Goal: Task Accomplishment & Management: Manage account settings

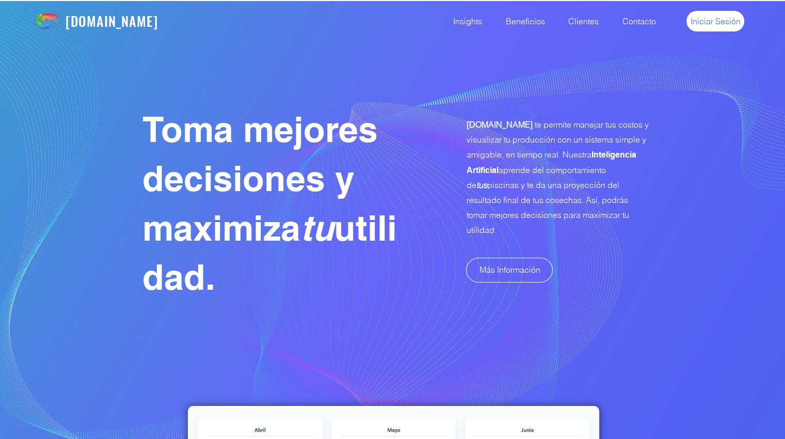
click at [699, 27] on link "Iniciar Sesión" at bounding box center [716, 21] width 58 height 21
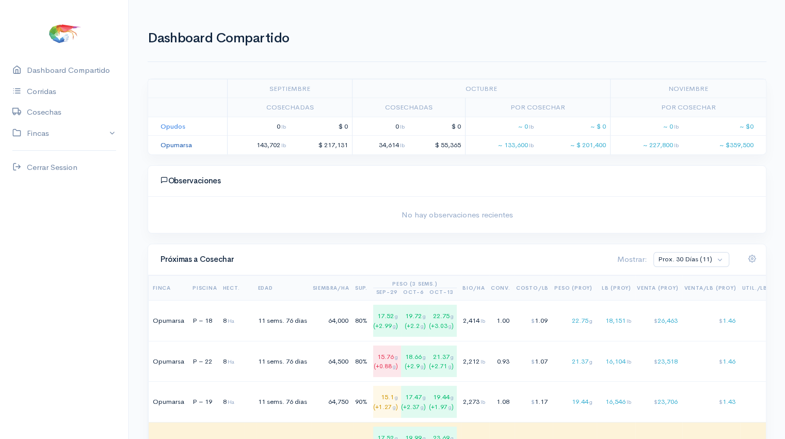
click at [176, 145] on link "Opumarsa" at bounding box center [176, 144] width 31 height 9
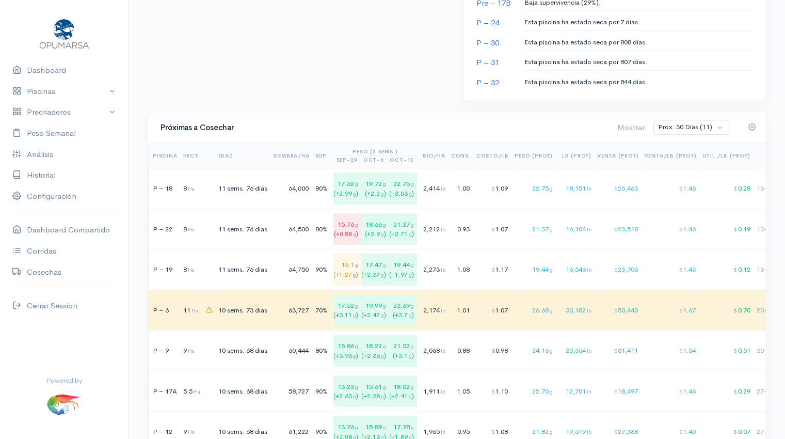
scroll to position [658, 0]
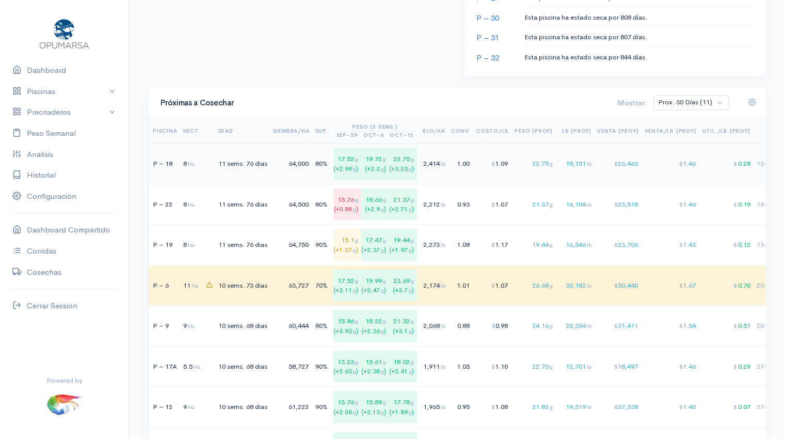
click at [492, 167] on td "$ 1.09" at bounding box center [494, 164] width 38 height 41
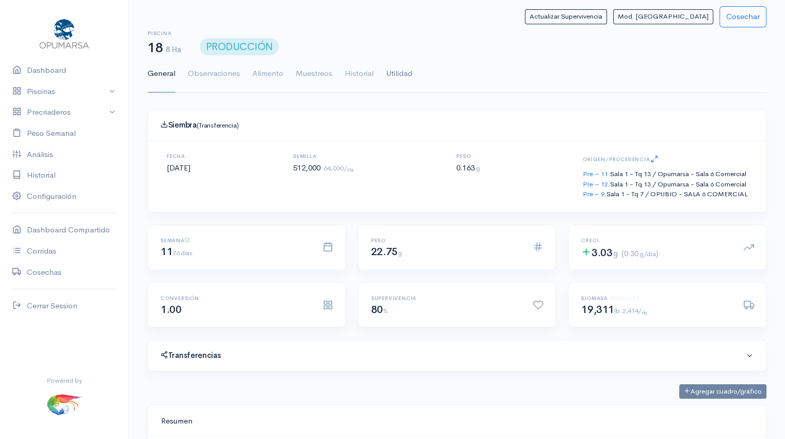
click at [407, 76] on link "Utilidad" at bounding box center [399, 73] width 26 height 37
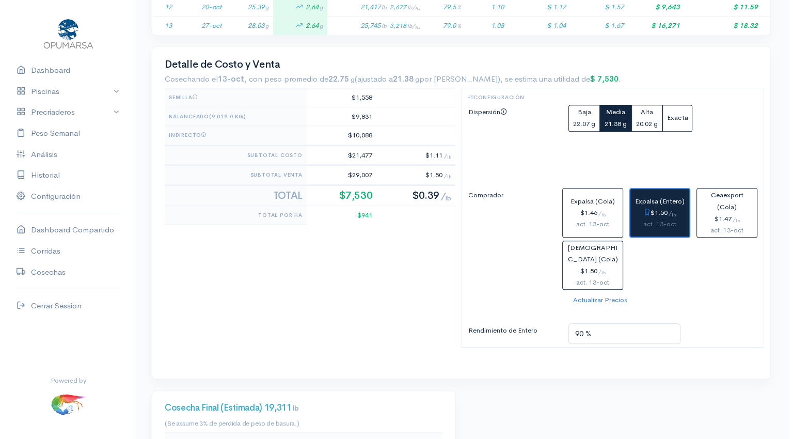
scroll to position [470, 0]
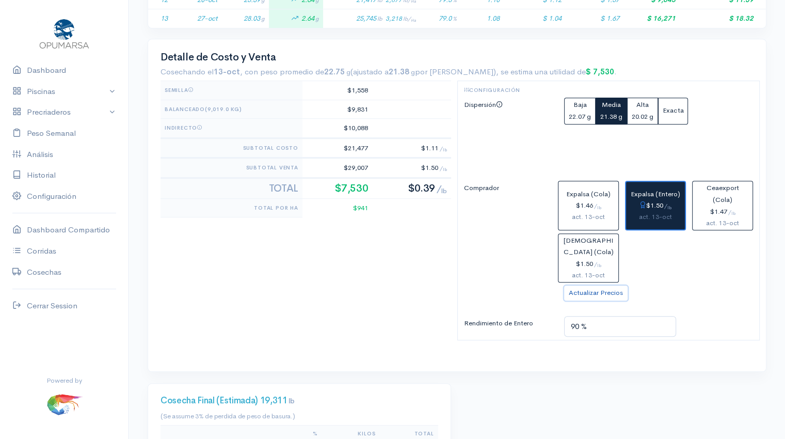
click at [596, 290] on button "Actualizar Precios" at bounding box center [595, 292] width 63 height 15
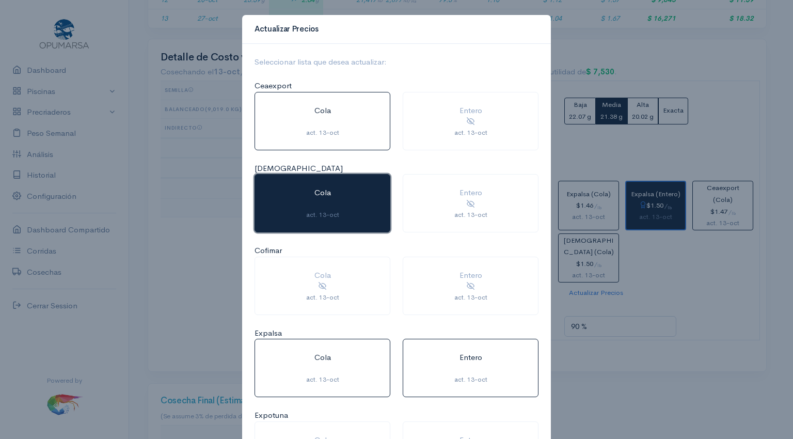
click at [343, 209] on div at bounding box center [322, 205] width 110 height 12
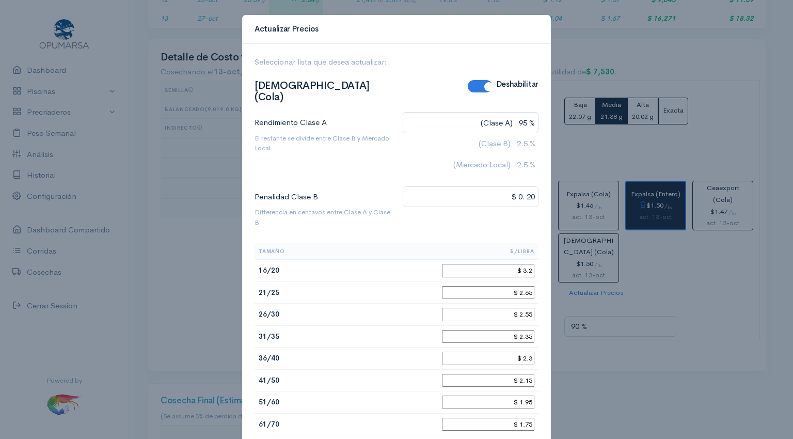
click at [529, 264] on input "$ 3.2" at bounding box center [488, 270] width 92 height 13
type input "$ 3.35"
click at [524, 286] on input "$ 2.65" at bounding box center [488, 292] width 92 height 13
type input "$ 2.75"
click at [528, 330] on input "$ 2.35" at bounding box center [488, 336] width 92 height 13
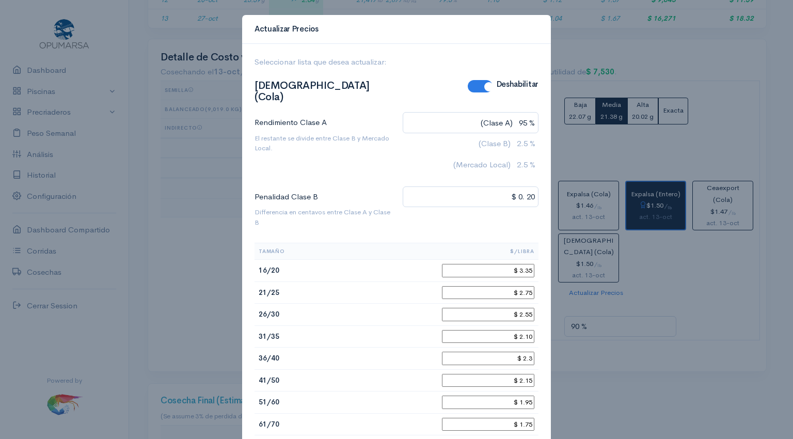
type input "$ 2.10"
click at [528, 352] on input "$ 2.3" at bounding box center [488, 358] width 92 height 13
type input "$ 2.1"
click at [527, 374] on input "$ 2.15" at bounding box center [488, 380] width 92 height 13
type input "$ 2.0"
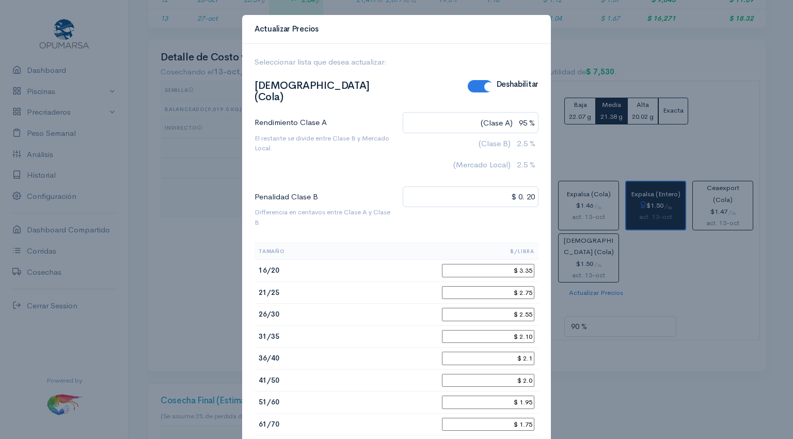
click at [527, 395] on input "$ 1.95" at bounding box center [488, 401] width 92 height 13
type input "$ 1.9"
click at [527, 418] on input "$ 1.75" at bounding box center [488, 424] width 92 height 13
type input "$ 1.7"
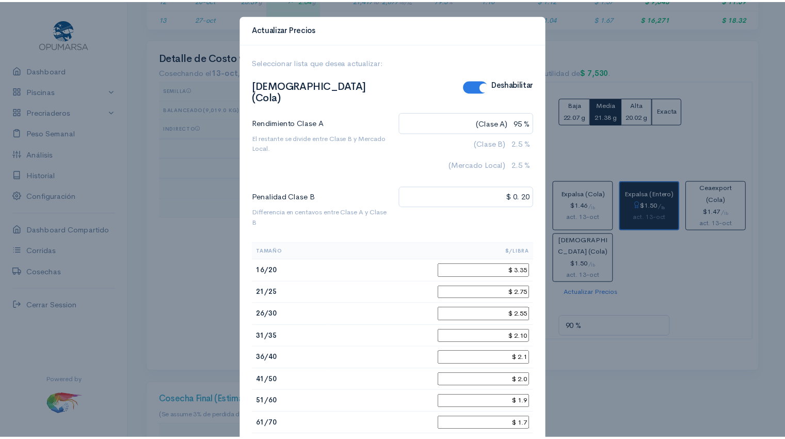
scroll to position [130, 0]
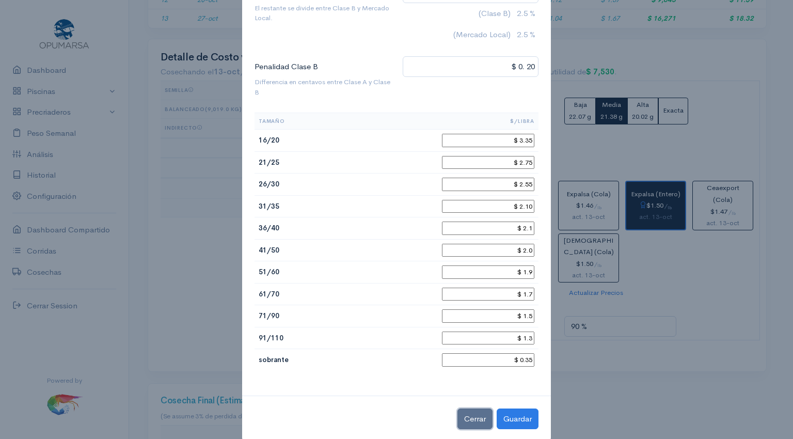
click at [469, 408] on button "Cerrar" at bounding box center [474, 418] width 35 height 21
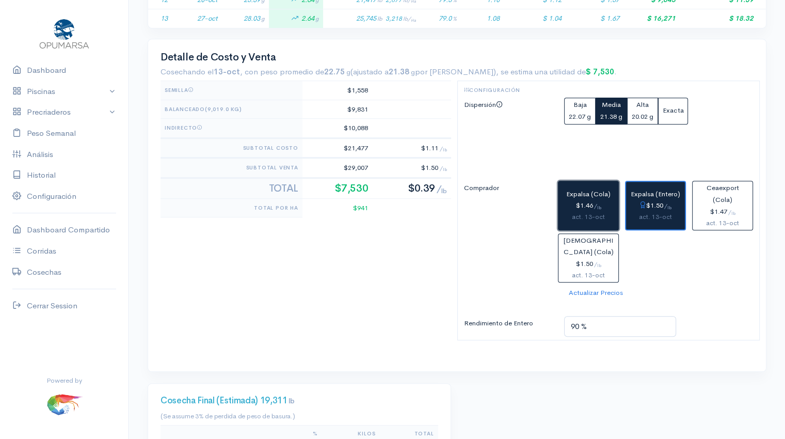
click at [570, 205] on div "$1.46 / lb" at bounding box center [589, 206] width 52 height 12
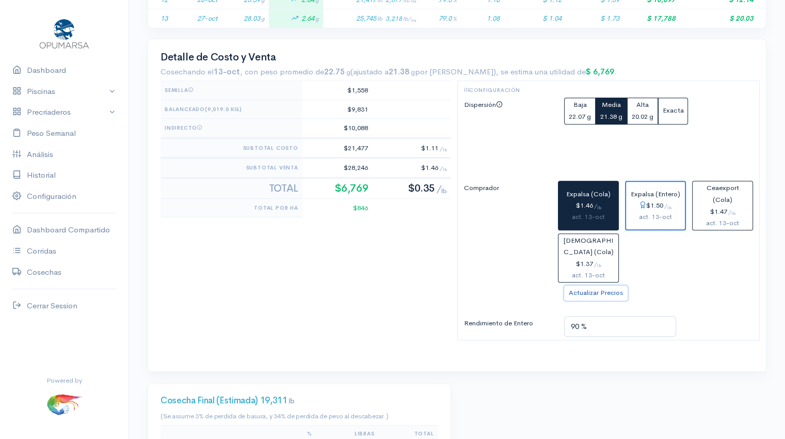
click at [593, 289] on button "Actualizar Precios" at bounding box center [595, 292] width 63 height 15
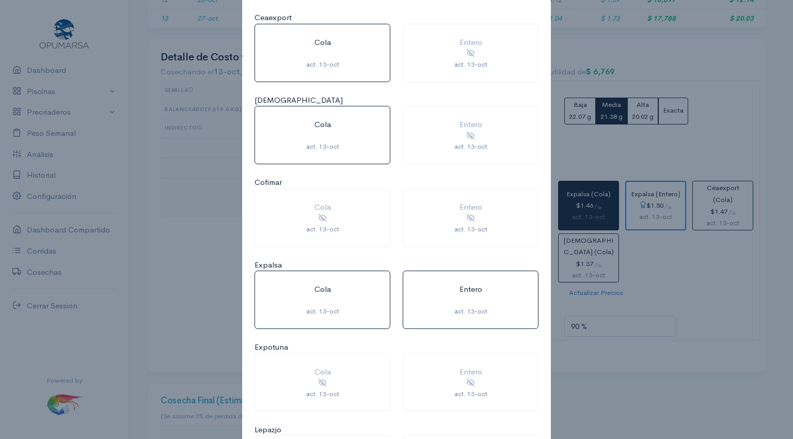
scroll to position [69, 0]
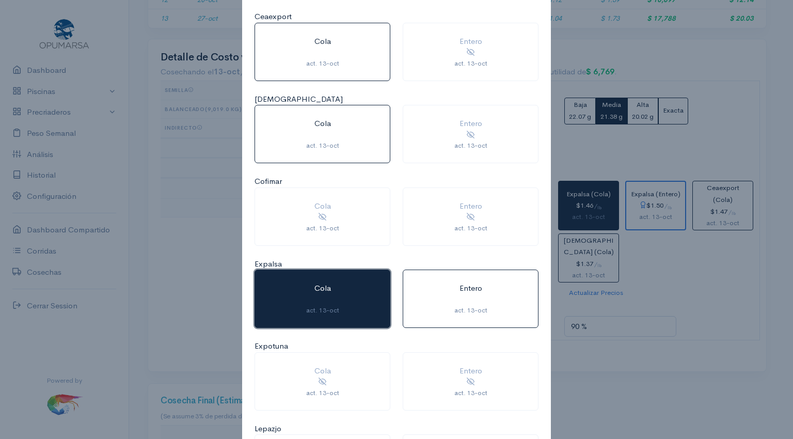
click at [340, 296] on div at bounding box center [322, 300] width 110 height 12
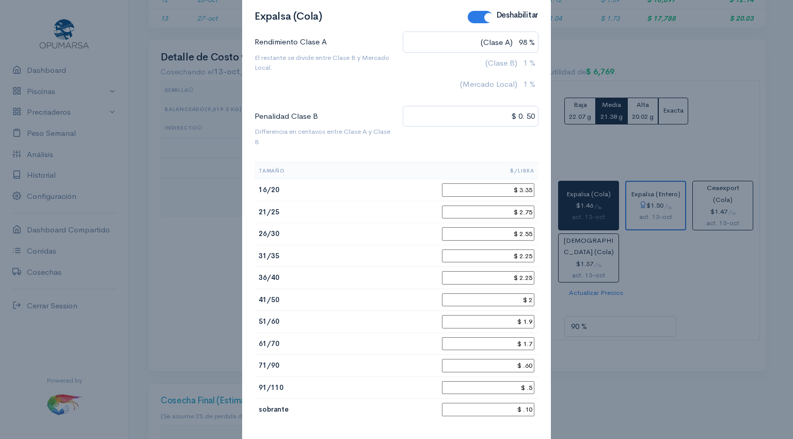
click at [528, 252] on input "$ 2.25" at bounding box center [488, 255] width 92 height 13
type input "$ 2.1"
click at [528, 272] on input "$ 2.25" at bounding box center [488, 277] width 92 height 13
type input "$ 2.1"
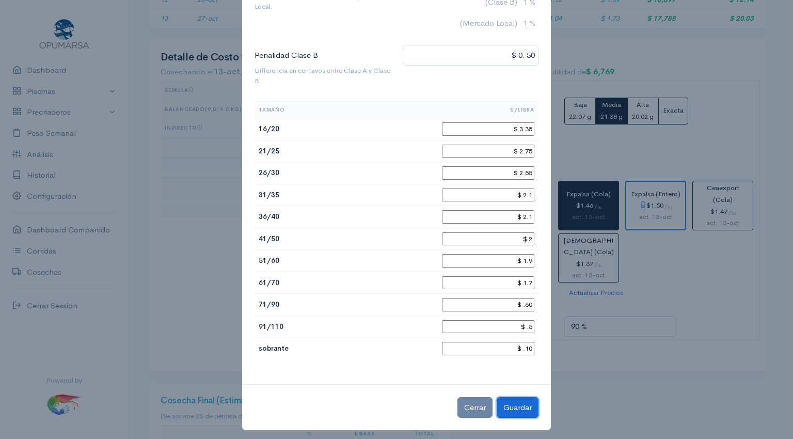
click at [522, 399] on button "Guardar" at bounding box center [518, 407] width 42 height 21
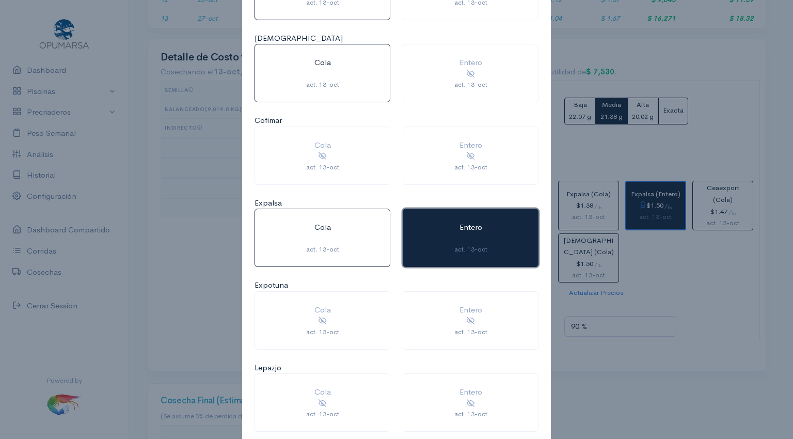
click at [448, 227] on button "Entero act. 13-oct" at bounding box center [471, 238] width 136 height 58
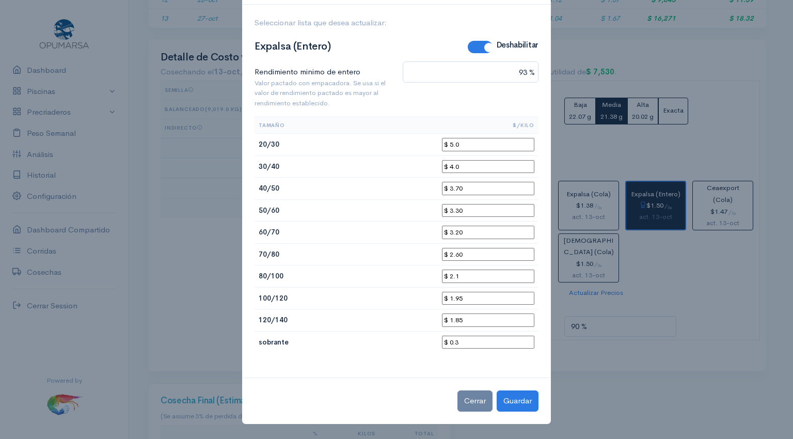
scroll to position [33, 0]
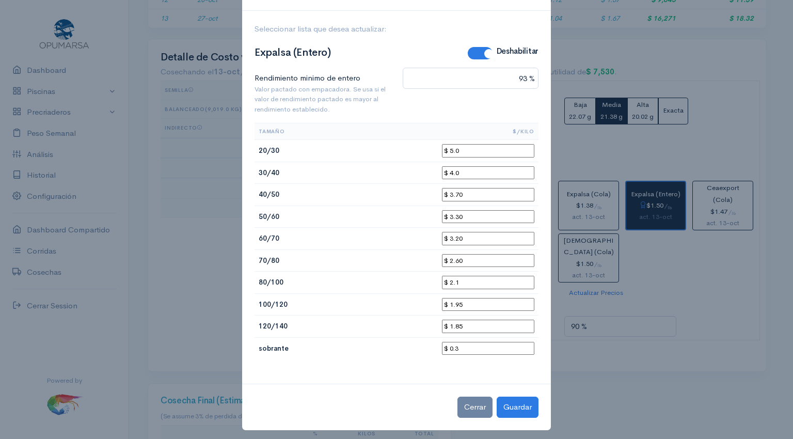
click at [471, 170] on input "$ 4.0" at bounding box center [488, 172] width 92 height 13
type input "$ 4.1"
click at [471, 190] on input "$ 3.70" at bounding box center [488, 194] width 92 height 13
type input "$ 3.80"
click at [475, 216] on input "$ 3.30" at bounding box center [488, 216] width 92 height 13
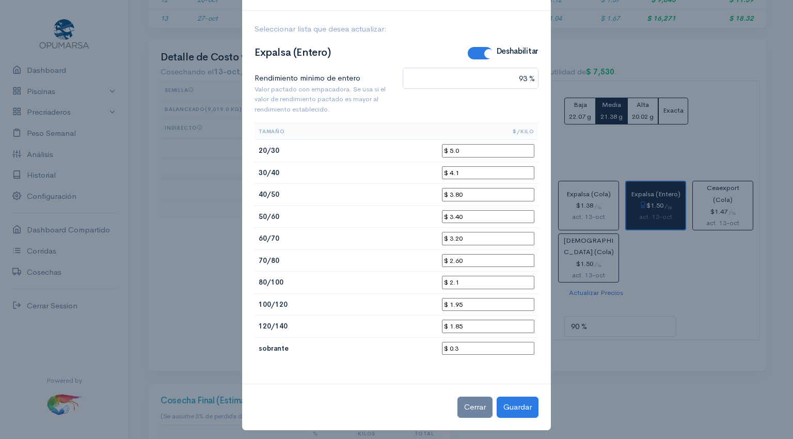
type input "$ 3.40"
click at [473, 235] on input "$ 3.20" at bounding box center [488, 238] width 92 height 13
type input "$ 3.30"
click at [471, 258] on input "$ 2.60" at bounding box center [488, 260] width 92 height 13
type input "$ 2.70"
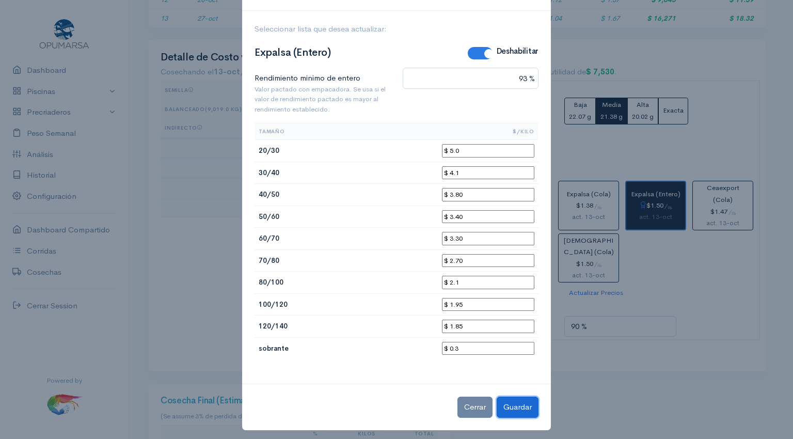
click at [512, 400] on button "Guardar" at bounding box center [518, 406] width 42 height 21
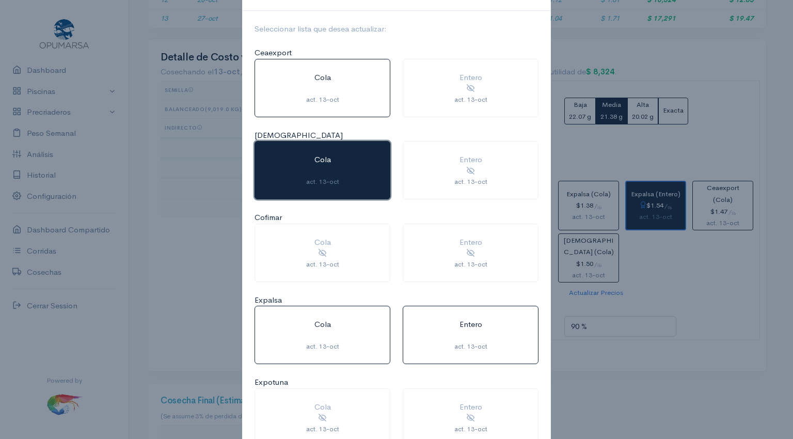
click at [332, 163] on button "Cola act. 13-oct" at bounding box center [322, 170] width 136 height 58
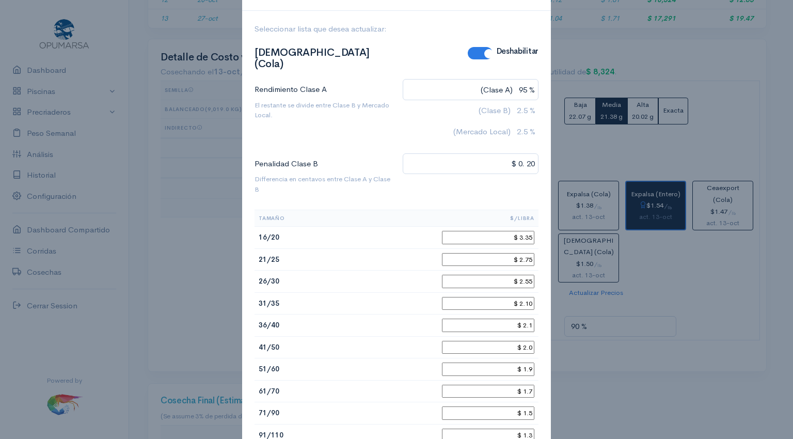
click at [525, 253] on input "$ 2.75" at bounding box center [488, 259] width 92 height 13
type input "$ 2.65"
click at [528, 297] on input "$ 2.10" at bounding box center [488, 303] width 92 height 13
type input "$ 2.35"
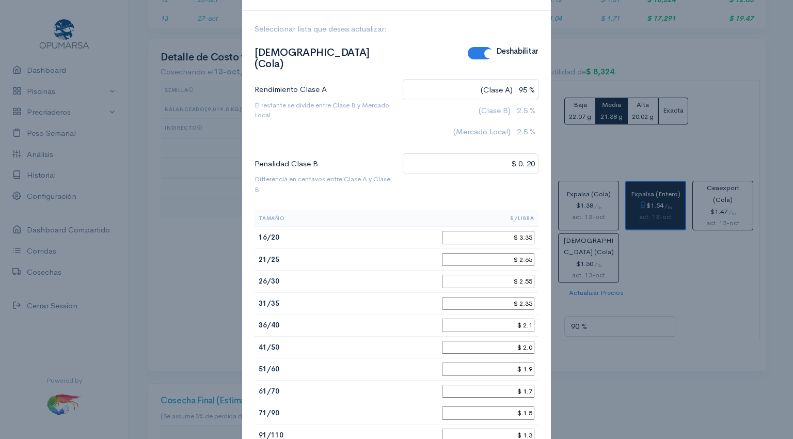
click at [528, 318] on input "$ 2.1" at bounding box center [488, 324] width 92 height 13
type input "$ 2.30"
click at [528, 341] on input "$ 2.0" at bounding box center [488, 347] width 92 height 13
type input "$ 2.15"
click at [527, 362] on input "$ 1.9" at bounding box center [488, 368] width 92 height 13
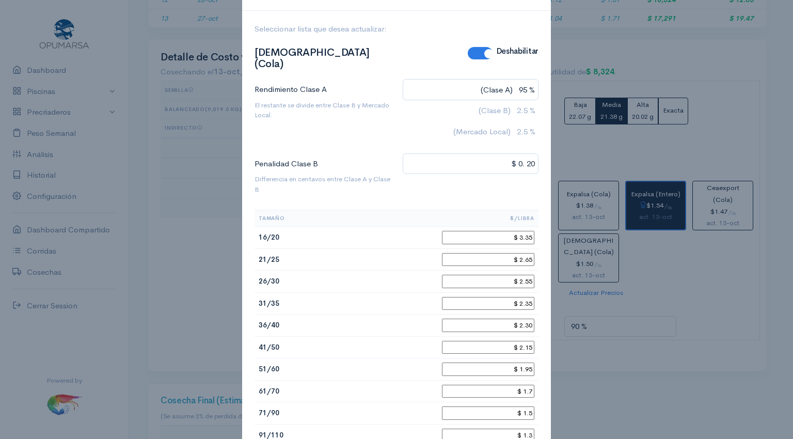
type input "$ 1.95"
click at [529, 385] on input "$ 1.7" at bounding box center [488, 391] width 92 height 13
type input "$ 1.75"
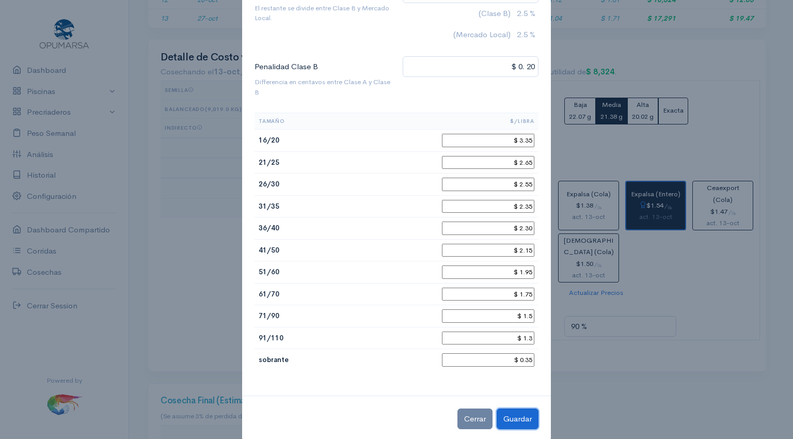
click at [516, 408] on button "Guardar" at bounding box center [518, 418] width 42 height 21
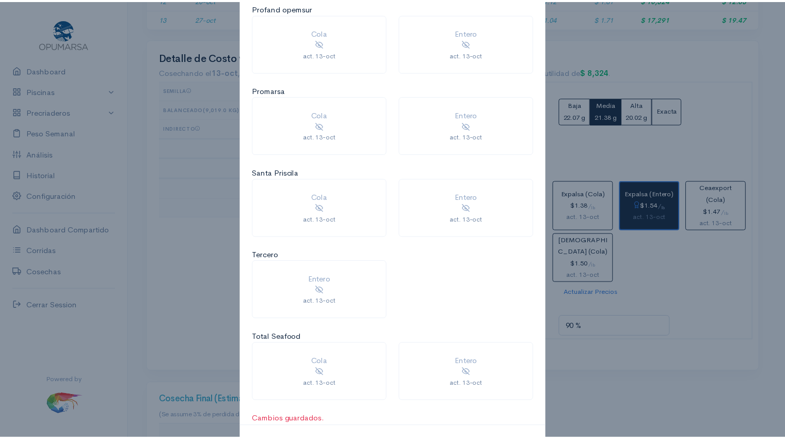
scroll to position [946, 0]
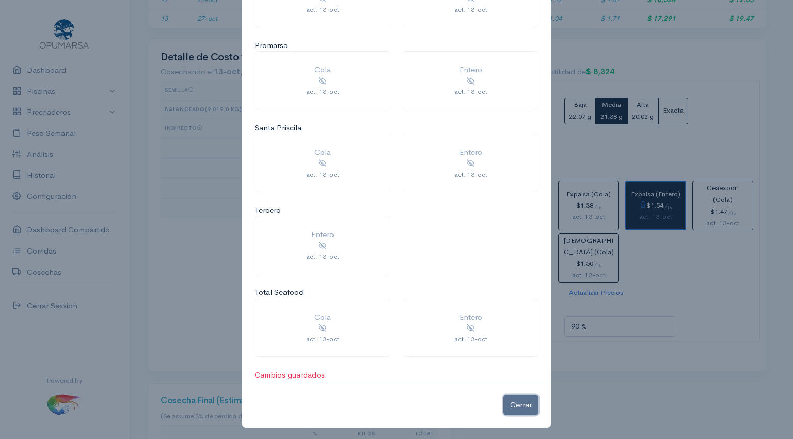
click at [516, 402] on button "Cerrar" at bounding box center [520, 404] width 35 height 21
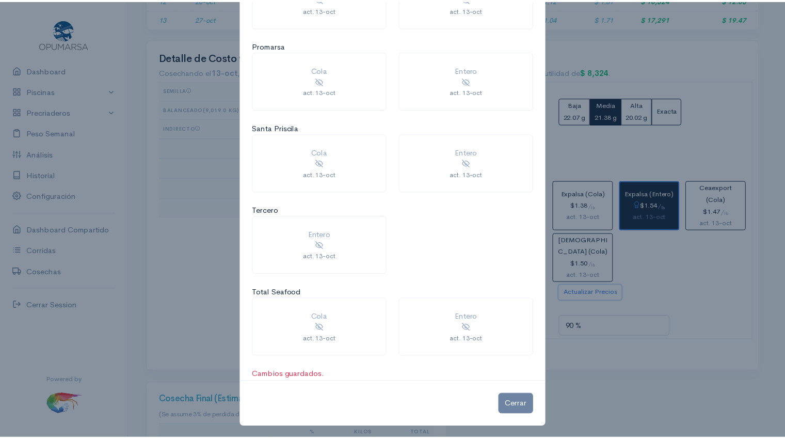
scroll to position [516127, 515585]
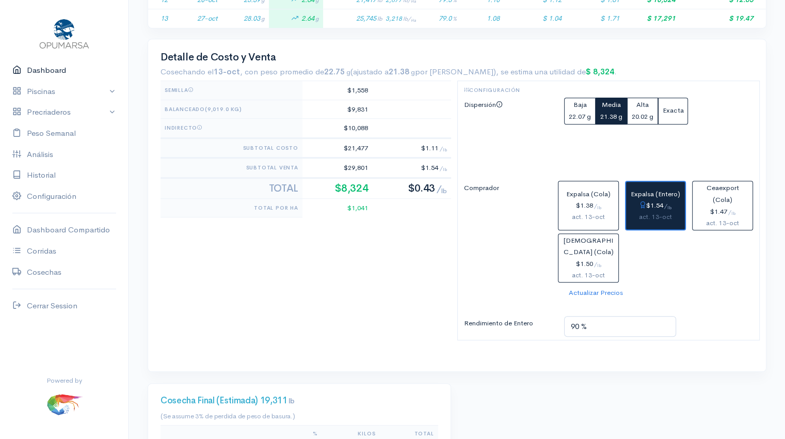
click at [43, 69] on link "Dashboard" at bounding box center [64, 70] width 129 height 21
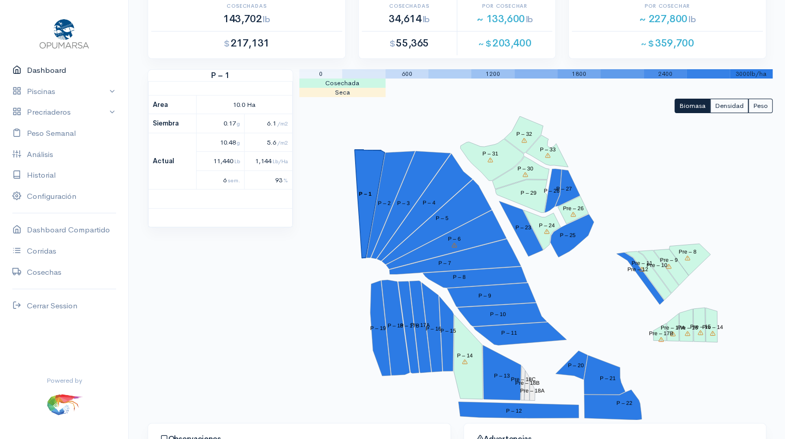
scroll to position [66, 0]
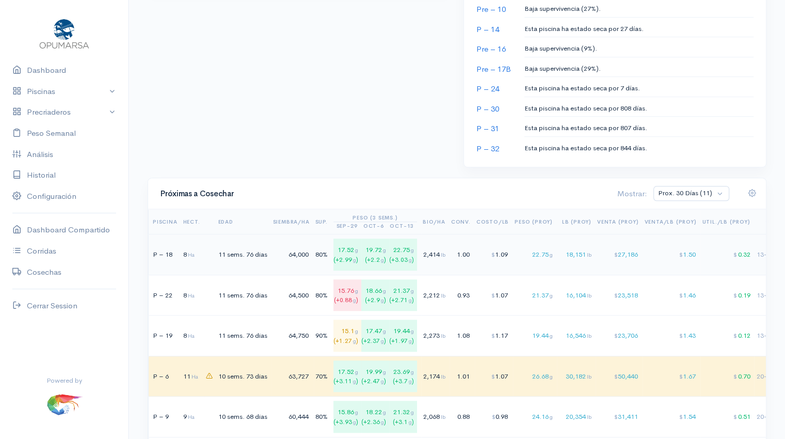
click at [310, 259] on td "64,000" at bounding box center [293, 254] width 42 height 41
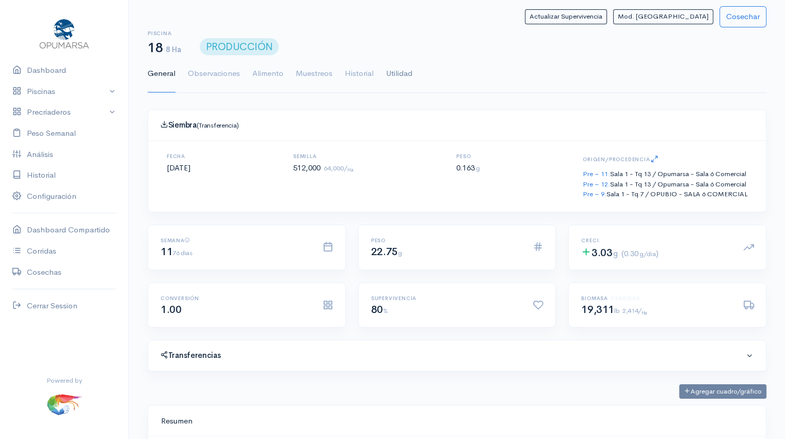
click at [395, 71] on link "Utilidad" at bounding box center [399, 73] width 26 height 37
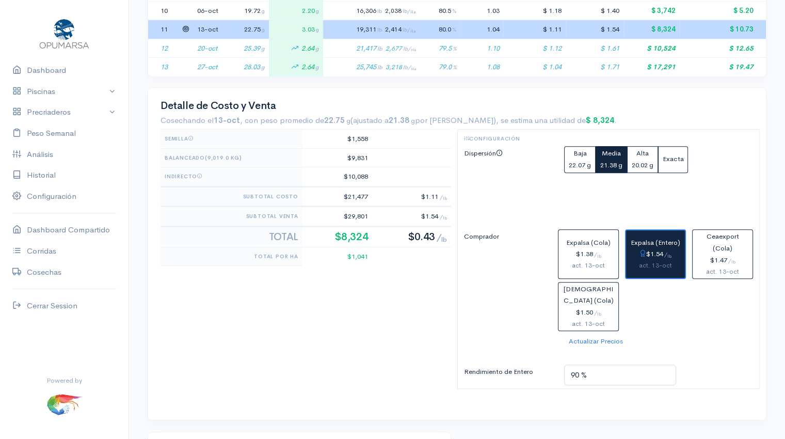
scroll to position [423, 0]
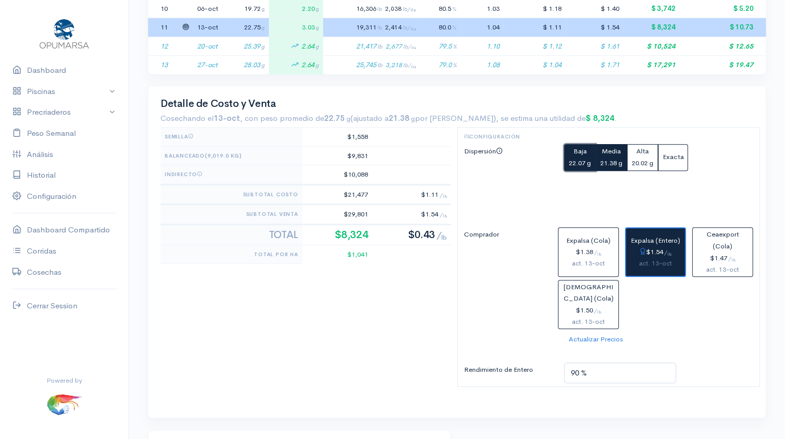
click at [578, 158] on small "22.07 g" at bounding box center [580, 162] width 22 height 9
click at [610, 155] on button "Media 21.38 g" at bounding box center [611, 157] width 31 height 27
click at [580, 154] on div "Baja" at bounding box center [580, 152] width 22 height 12
click at [613, 158] on small "21.38 g" at bounding box center [611, 162] width 22 height 9
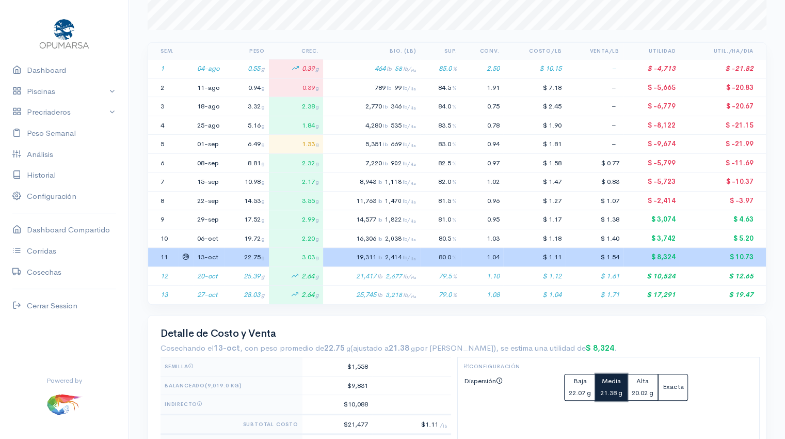
scroll to position [0, 0]
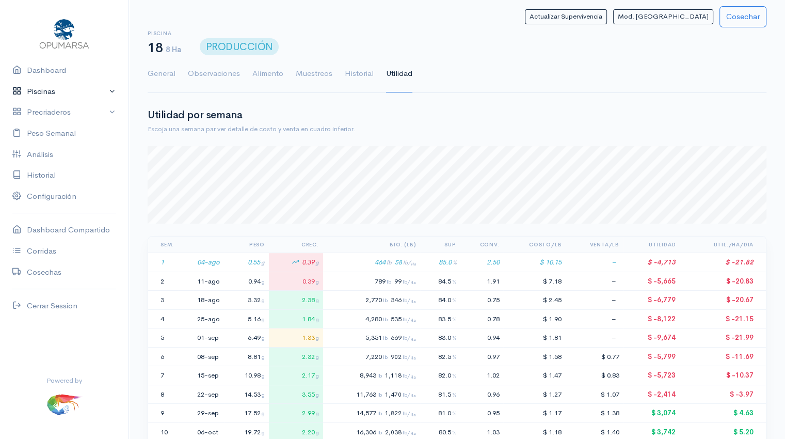
click at [45, 91] on link "Piscinas" at bounding box center [64, 91] width 129 height 21
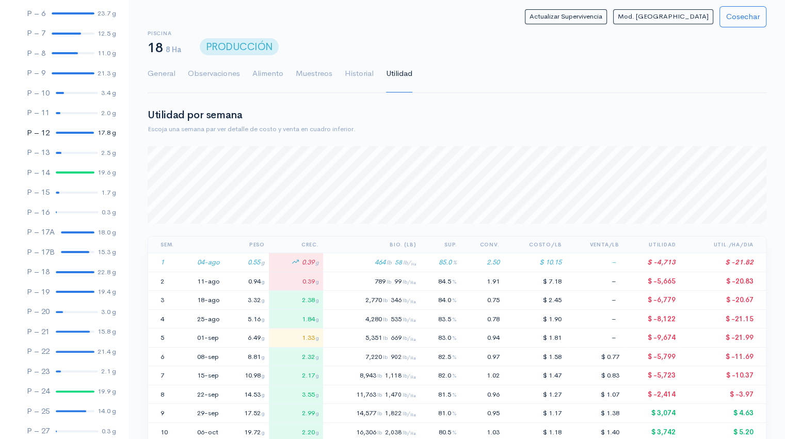
scroll to position [204, 0]
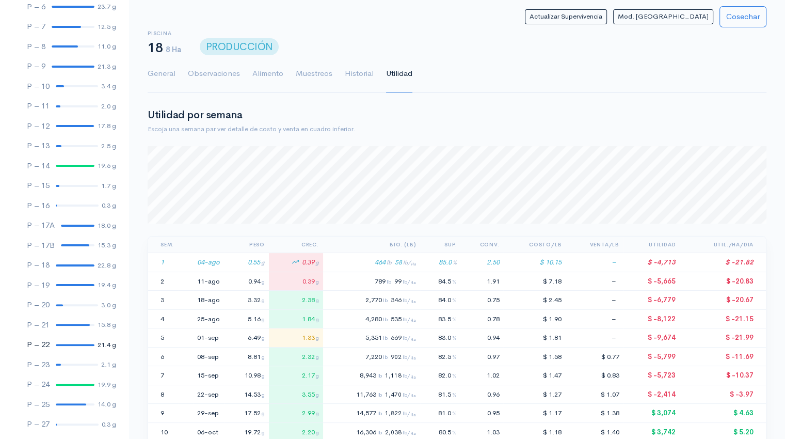
click at [68, 345] on link "P – 22 21.4 g" at bounding box center [64, 345] width 129 height 20
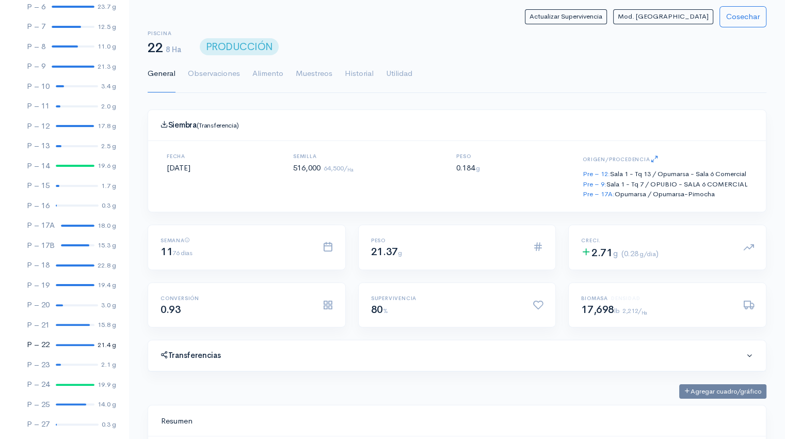
scroll to position [155, 593]
click at [392, 73] on link "Utilidad" at bounding box center [399, 73] width 26 height 37
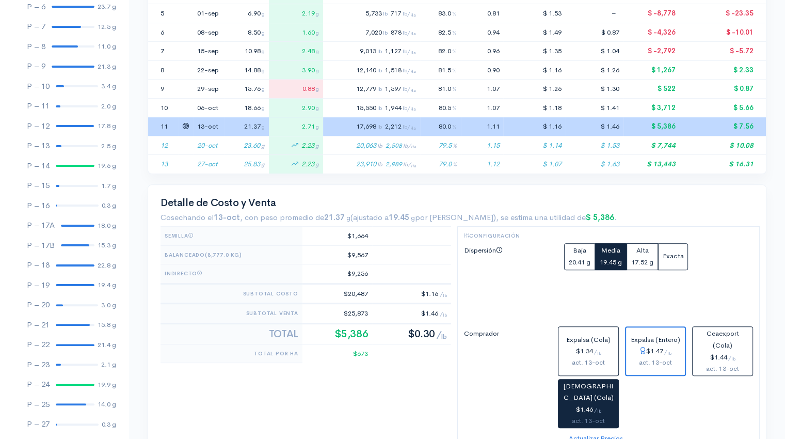
scroll to position [332, 0]
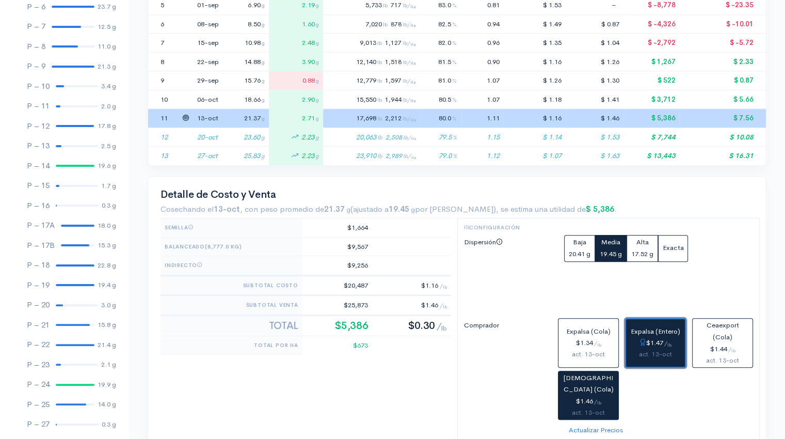
click at [661, 345] on div "$1.47 / lb" at bounding box center [655, 343] width 51 height 12
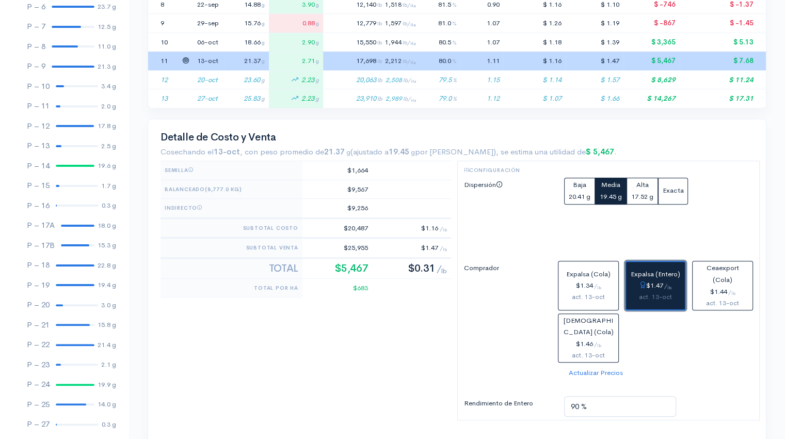
scroll to position [389, 0]
click at [581, 190] on button "Baja 20.41 g" at bounding box center [579, 191] width 31 height 27
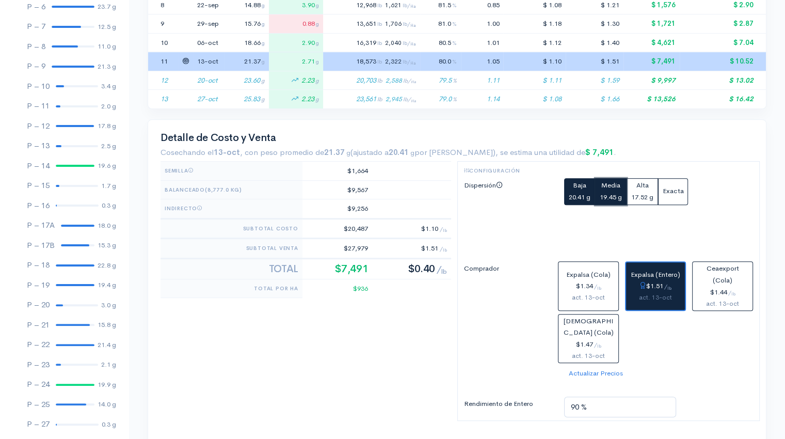
click at [620, 190] on button "Media 19.45 g" at bounding box center [610, 191] width 31 height 27
click at [69, 285] on div at bounding box center [75, 285] width 39 height 2
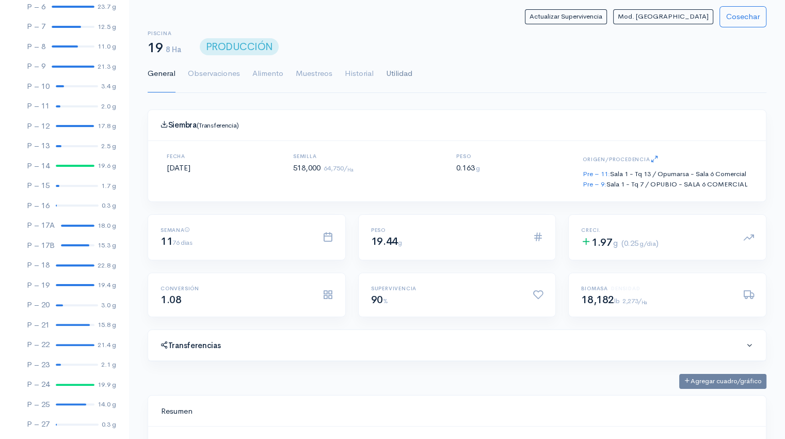
click at [401, 73] on link "Utilidad" at bounding box center [399, 73] width 26 height 37
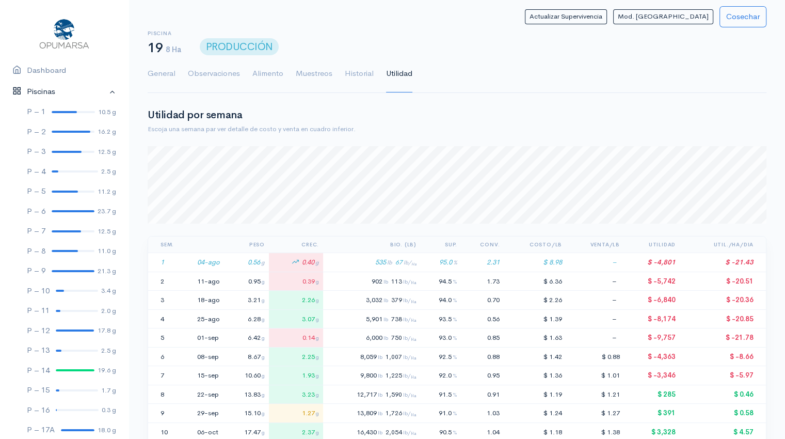
click at [102, 91] on link "Piscinas" at bounding box center [64, 91] width 129 height 21
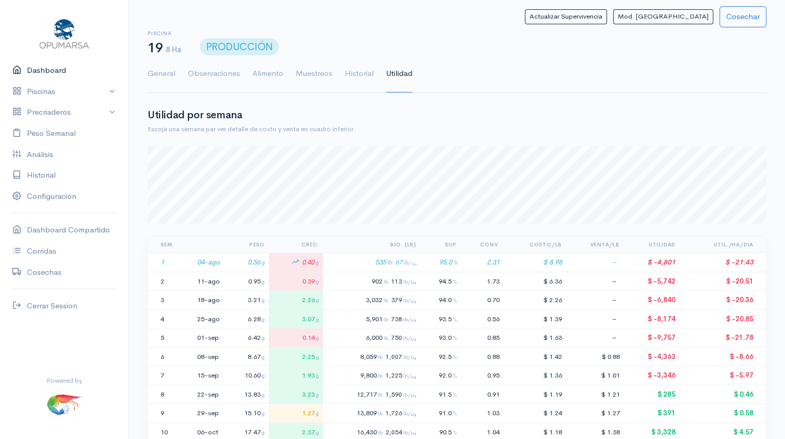
click at [42, 72] on link "Dashboard" at bounding box center [64, 70] width 129 height 21
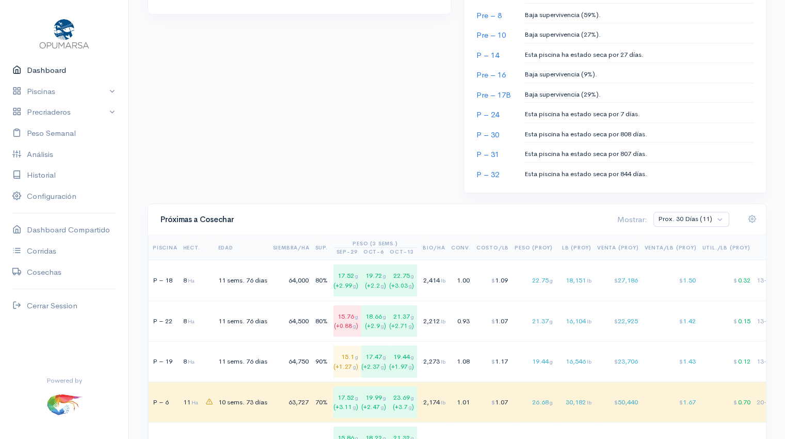
scroll to position [540, 0]
click at [67, 91] on link "Piscinas" at bounding box center [64, 91] width 129 height 21
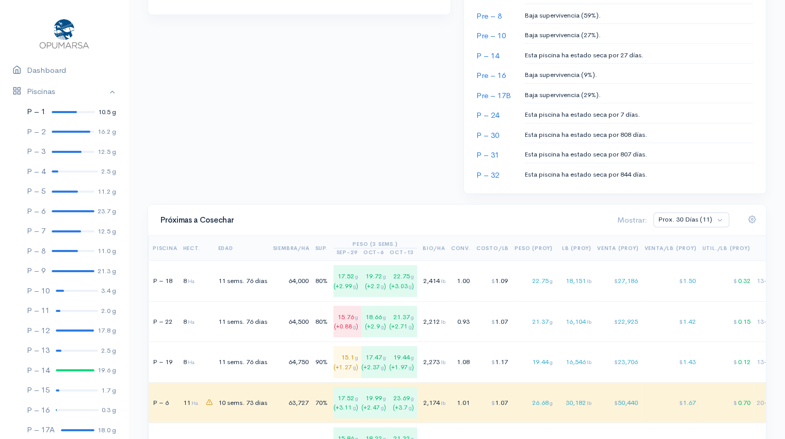
click at [60, 113] on link "P – 1 10.5 g" at bounding box center [64, 112] width 129 height 20
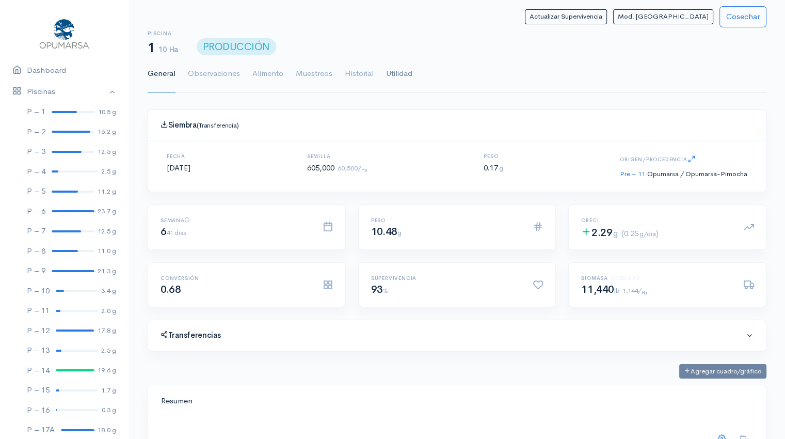
click at [403, 75] on link "Utilidad" at bounding box center [399, 73] width 26 height 37
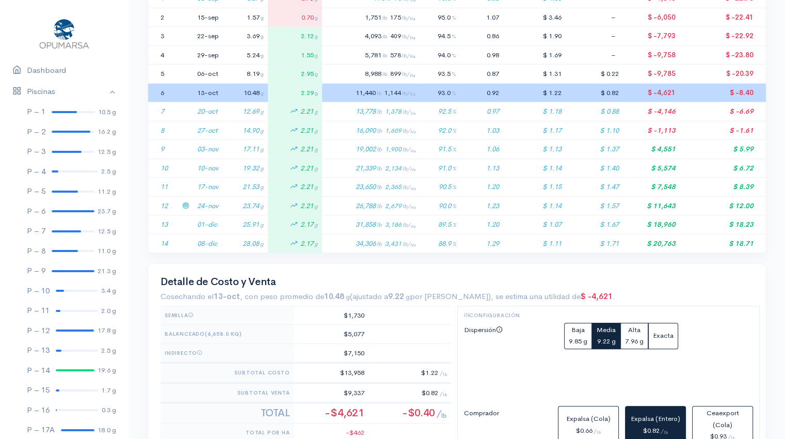
scroll to position [264, 0]
click at [242, 206] on td "23.74 g" at bounding box center [245, 205] width 45 height 19
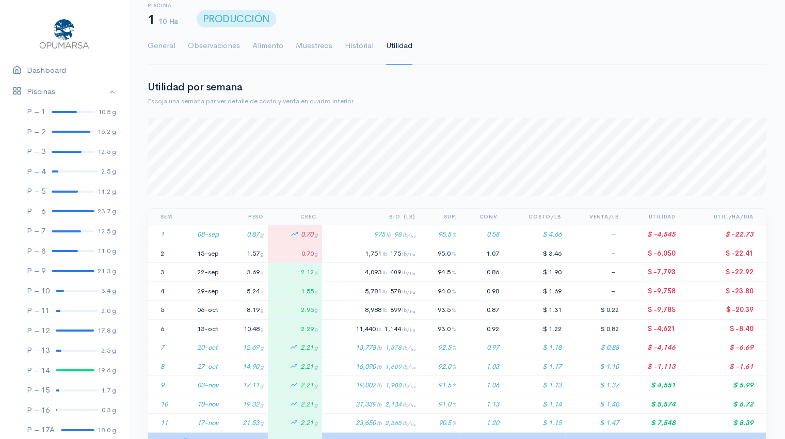
scroll to position [0, 0]
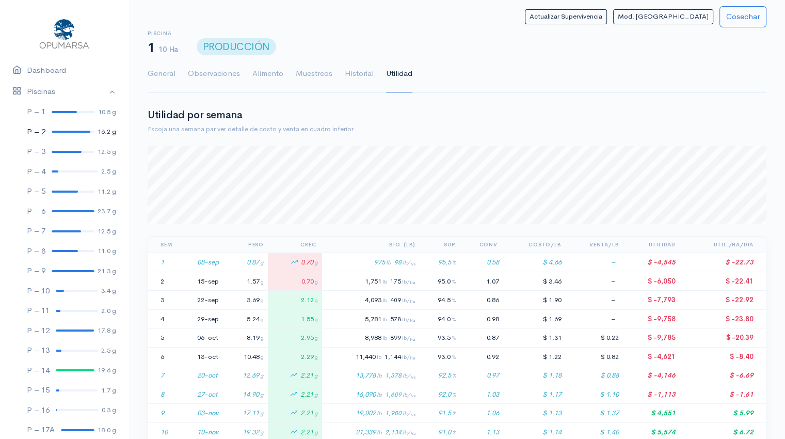
click at [67, 129] on link "P – 2 16.2 g" at bounding box center [64, 132] width 129 height 20
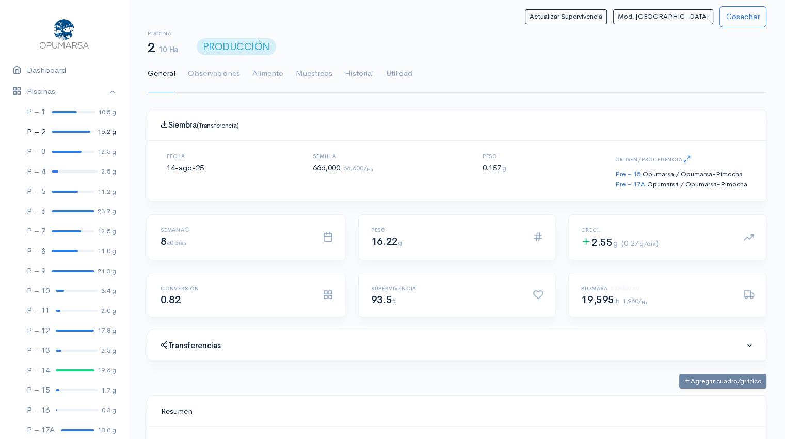
scroll to position [155, 593]
click at [399, 76] on link "Utilidad" at bounding box center [399, 73] width 26 height 37
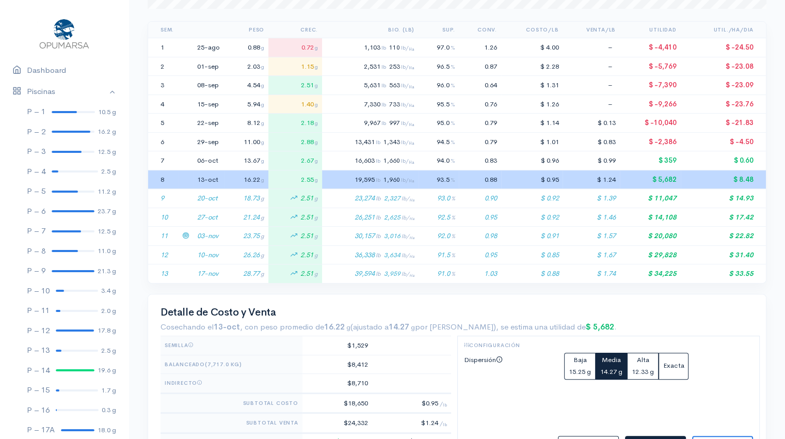
scroll to position [220, 0]
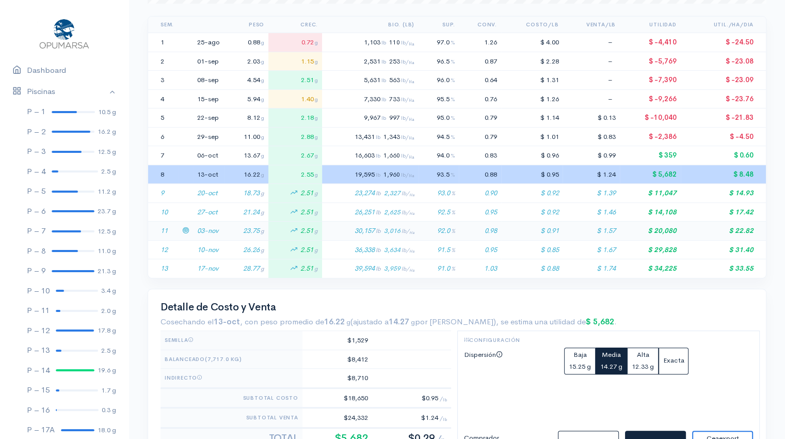
click at [231, 236] on td "23.75 g" at bounding box center [246, 230] width 44 height 19
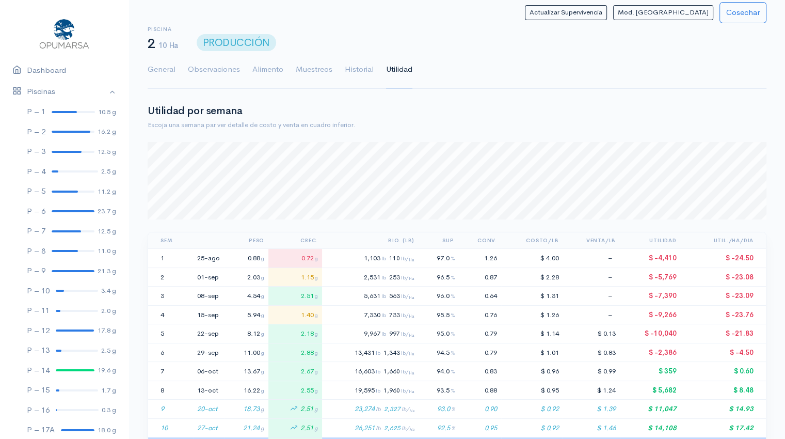
scroll to position [0, 0]
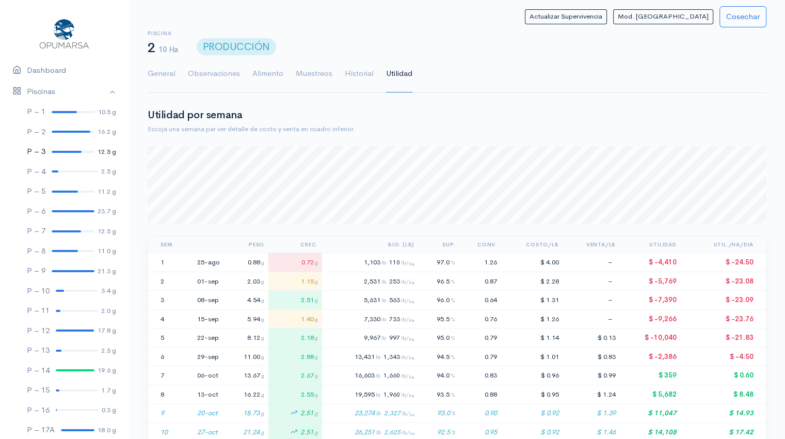
click at [64, 149] on link "P – 3 12.5 g" at bounding box center [64, 151] width 129 height 20
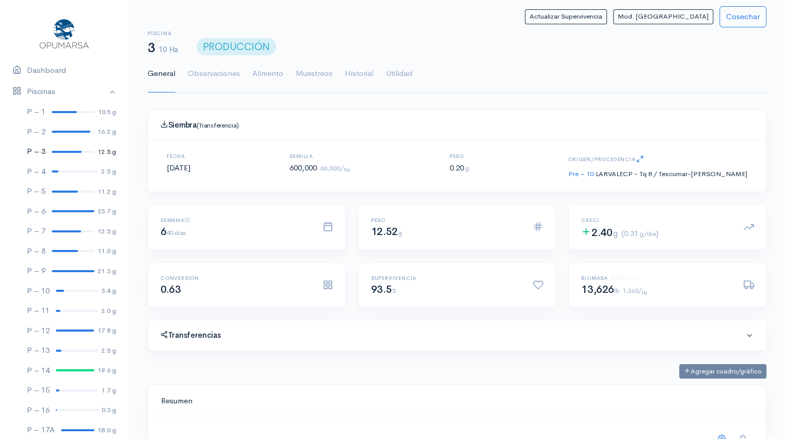
scroll to position [155, 593]
click at [391, 77] on link "Utilidad" at bounding box center [399, 73] width 26 height 37
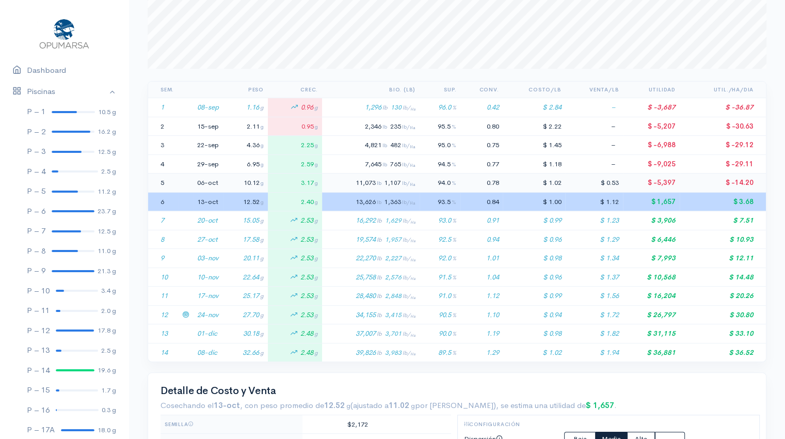
scroll to position [167, 0]
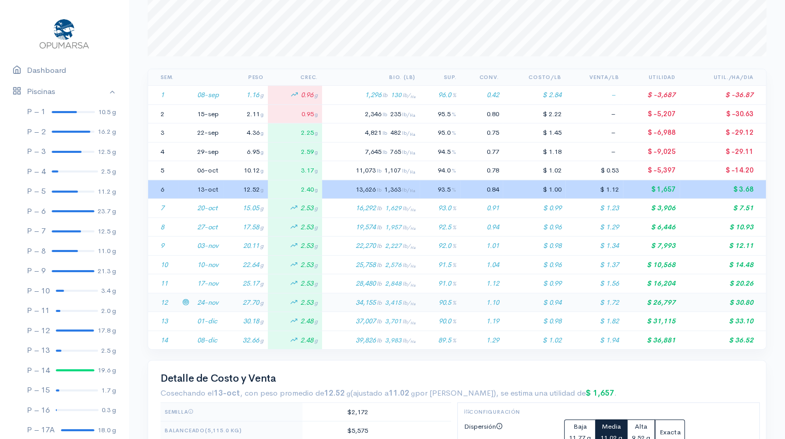
click at [219, 299] on td "24-nov" at bounding box center [208, 302] width 30 height 19
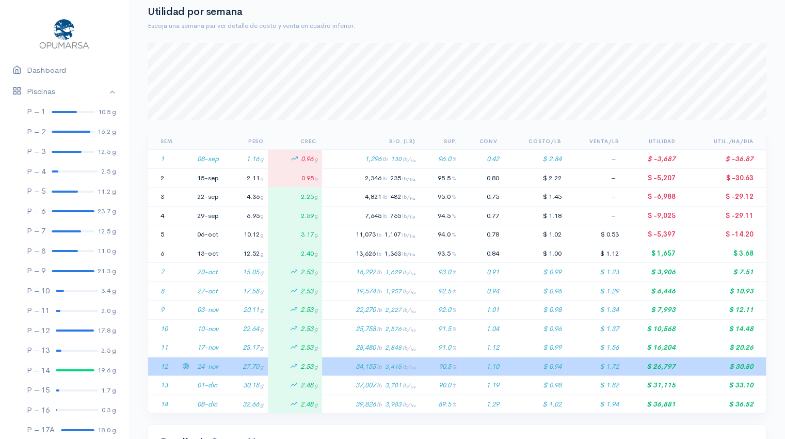
scroll to position [0, 0]
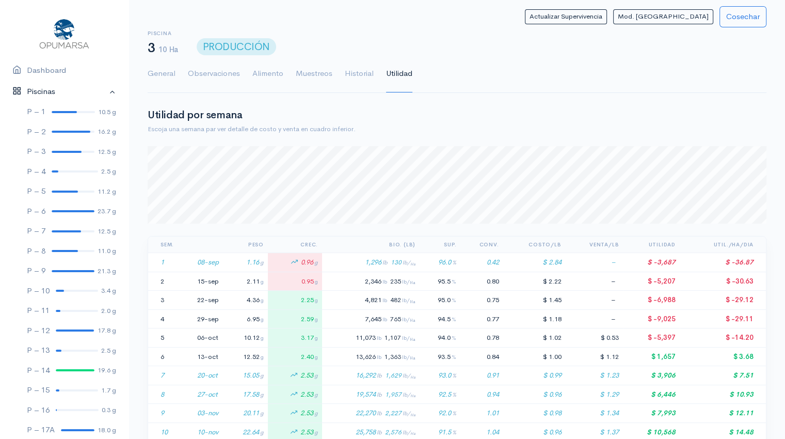
click at [38, 95] on link "Piscinas" at bounding box center [64, 91] width 129 height 21
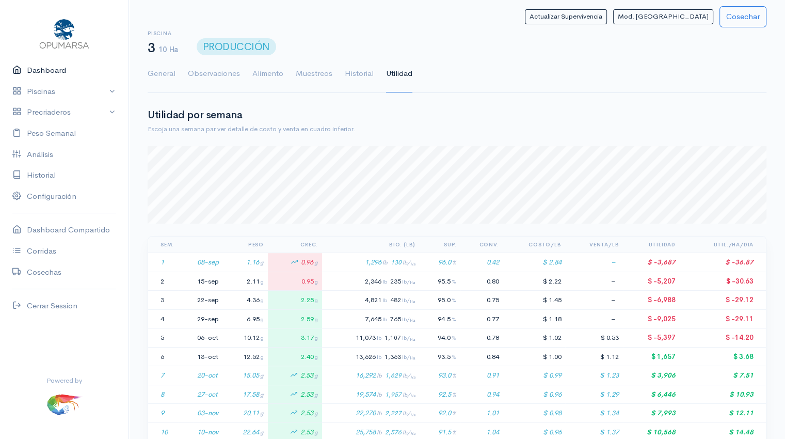
click at [50, 75] on link "Dashboard" at bounding box center [64, 70] width 129 height 21
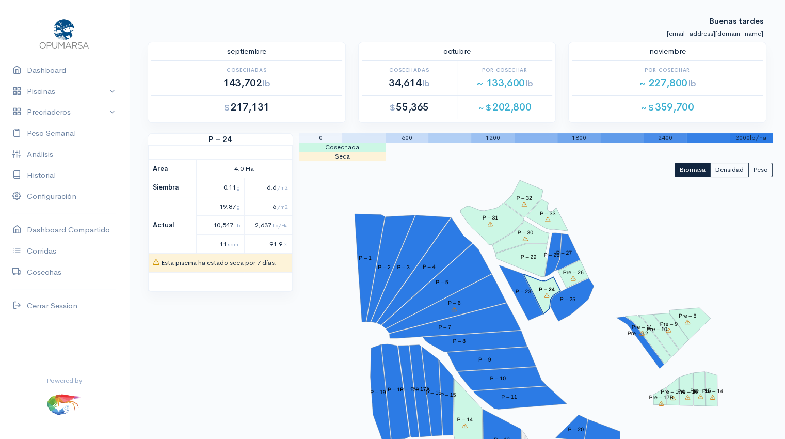
click at [545, 294] on polygon "P – 24" at bounding box center [541, 294] width 37 height 40
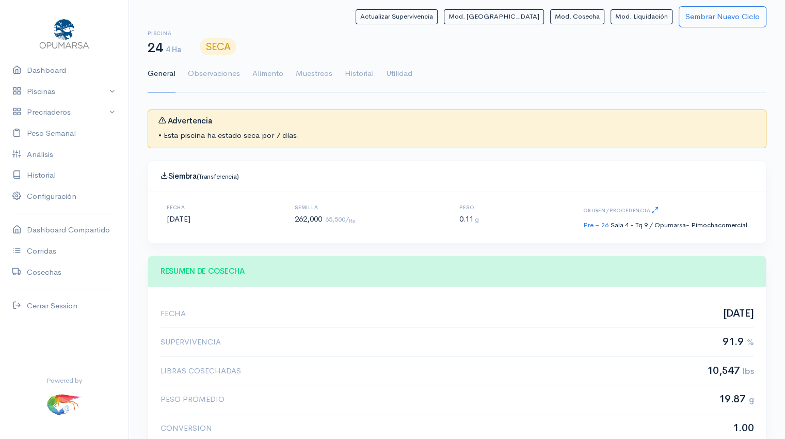
scroll to position [155, 593]
click at [650, 17] on button "Mod. Liquidación" at bounding box center [642, 16] width 62 height 15
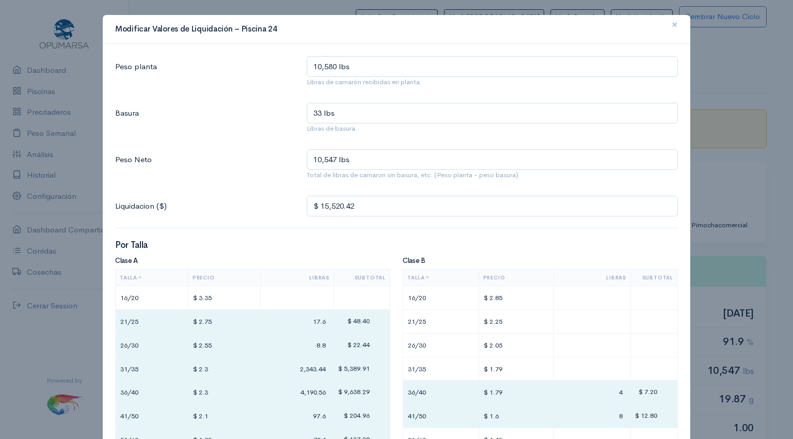
click at [672, 24] on span "×" at bounding box center [675, 24] width 6 height 15
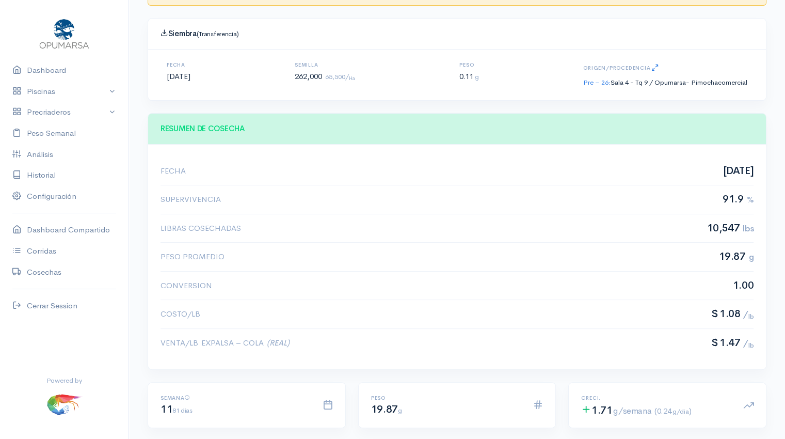
scroll to position [0, 0]
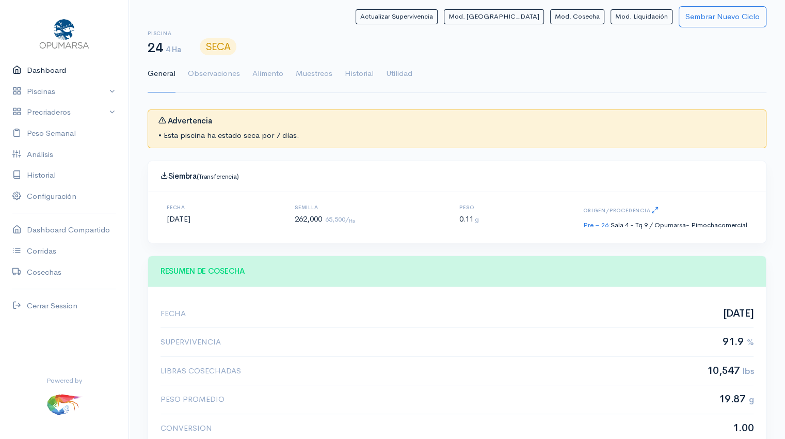
click at [54, 73] on link "Dashboard" at bounding box center [64, 70] width 129 height 21
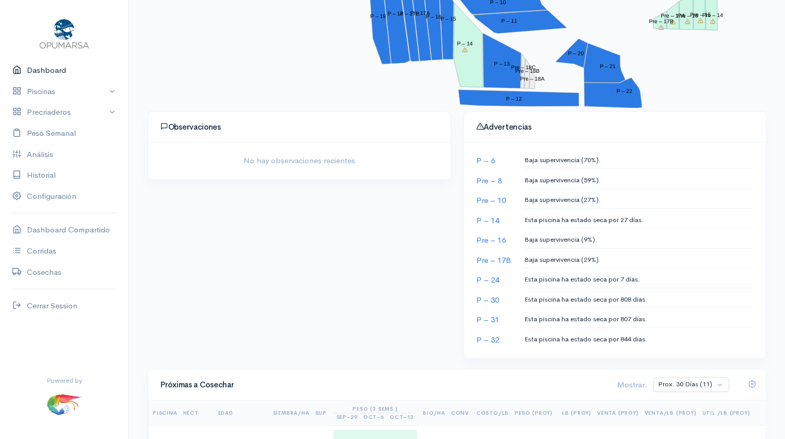
scroll to position [377, 0]
